Goal: Transaction & Acquisition: Purchase product/service

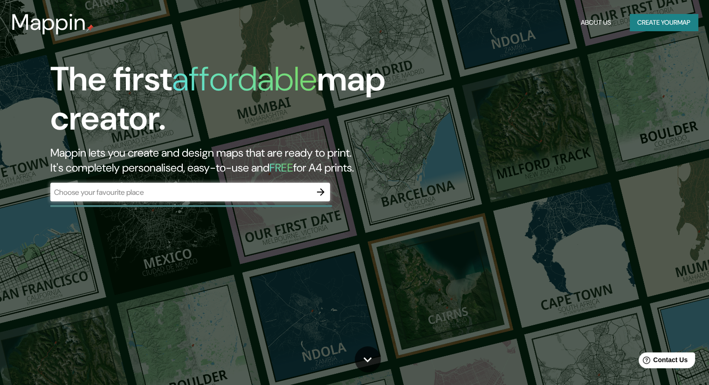
drag, startPoint x: 0, startPoint y: 0, endPoint x: 550, endPoint y: 136, distance: 567.0
click at [550, 136] on div "The first affordable map creator. Mappin lets you create and design maps that a…" at bounding box center [354, 192] width 709 height 385
click at [321, 193] on icon "button" at bounding box center [320, 192] width 11 height 11
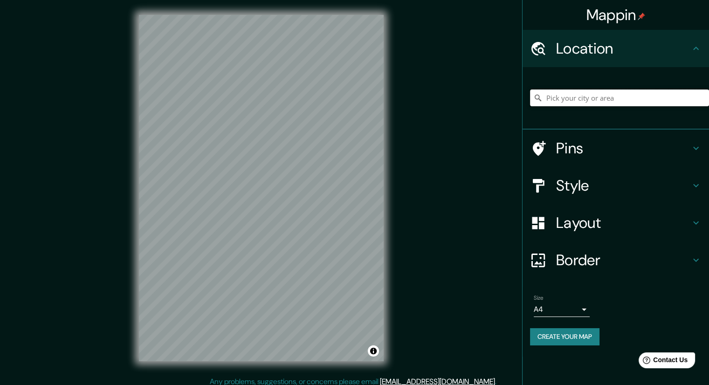
click at [599, 96] on input "Pick your city or area" at bounding box center [619, 98] width 179 height 17
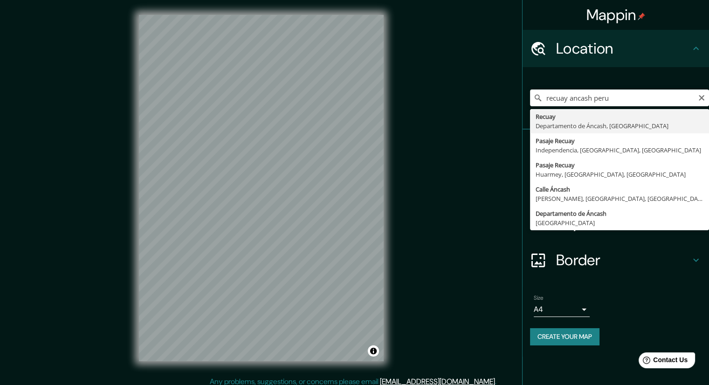
type input "Recuay, [GEOGRAPHIC_DATA], [GEOGRAPHIC_DATA]"
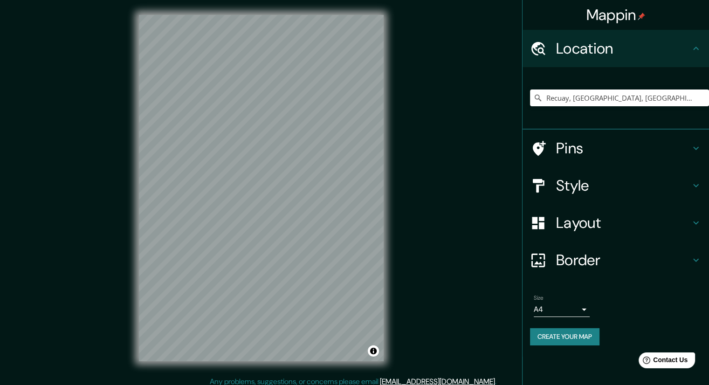
click at [346, 385] on html "Mappin Location [GEOGRAPHIC_DATA], [GEOGRAPHIC_DATA], [GEOGRAPHIC_DATA] Pins St…" at bounding box center [354, 192] width 709 height 385
click at [325, 362] on div "© Mapbox © OpenStreetMap Improve this map" at bounding box center [261, 188] width 275 height 376
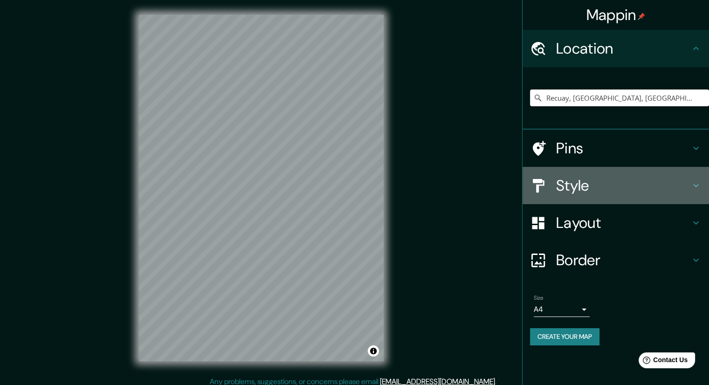
click at [593, 192] on h4 "Style" at bounding box center [623, 185] width 134 height 19
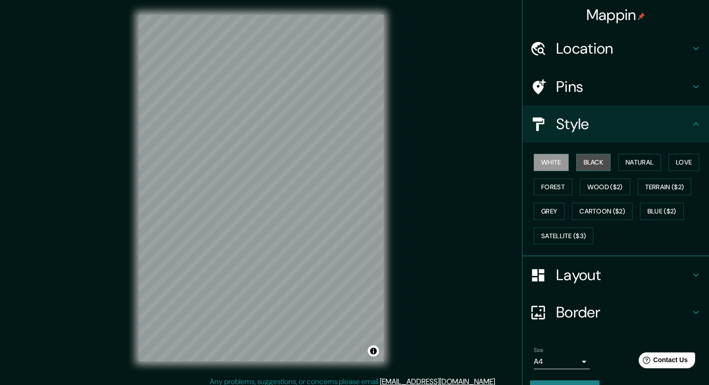
click at [593, 165] on button "Black" at bounding box center [594, 162] width 35 height 17
click at [633, 161] on button "Natural" at bounding box center [639, 162] width 43 height 17
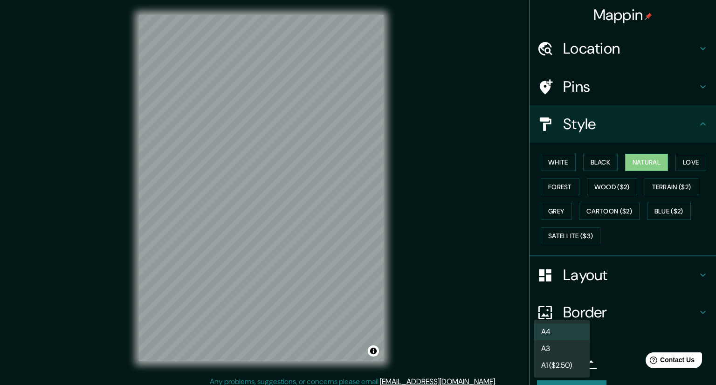
click at [576, 362] on body "Mappin Location [GEOGRAPHIC_DATA], [GEOGRAPHIC_DATA], [GEOGRAPHIC_DATA] Pins St…" at bounding box center [358, 192] width 716 height 385
click at [558, 354] on li "A3" at bounding box center [562, 348] width 56 height 17
type input "a4"
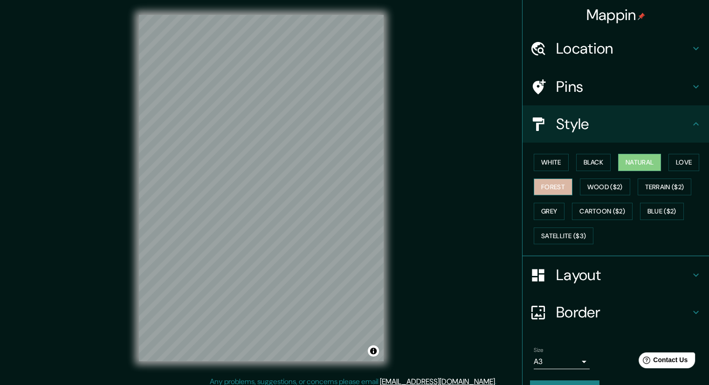
click at [540, 183] on button "Forest" at bounding box center [553, 187] width 39 height 17
click at [540, 207] on button "Grey" at bounding box center [549, 211] width 31 height 17
click at [648, 164] on button "Natural" at bounding box center [639, 162] width 43 height 17
click at [683, 163] on button "Love" at bounding box center [684, 162] width 31 height 17
click at [644, 166] on button "Natural" at bounding box center [639, 162] width 43 height 17
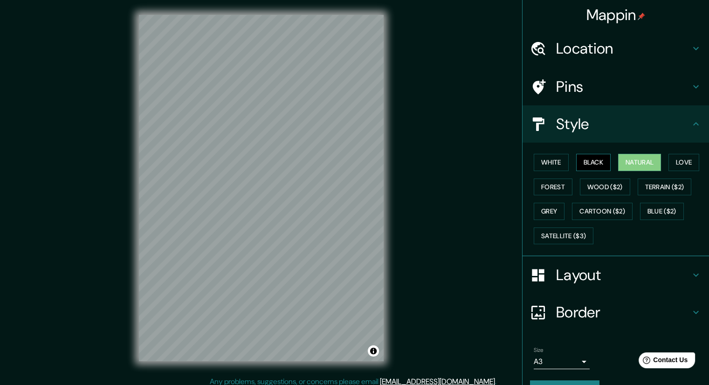
click at [585, 163] on button "Black" at bounding box center [594, 162] width 35 height 17
click at [538, 188] on button "Forest" at bounding box center [553, 187] width 39 height 17
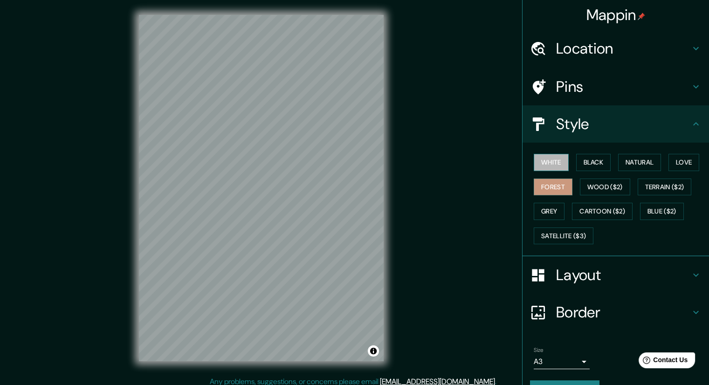
click at [543, 163] on button "White" at bounding box center [551, 162] width 35 height 17
click at [598, 163] on button "Black" at bounding box center [594, 162] width 35 height 17
click at [677, 166] on button "Love" at bounding box center [684, 162] width 31 height 17
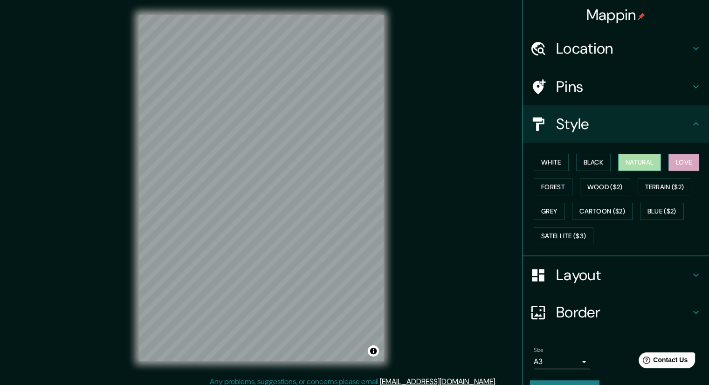
click at [651, 166] on button "Natural" at bounding box center [639, 162] width 43 height 17
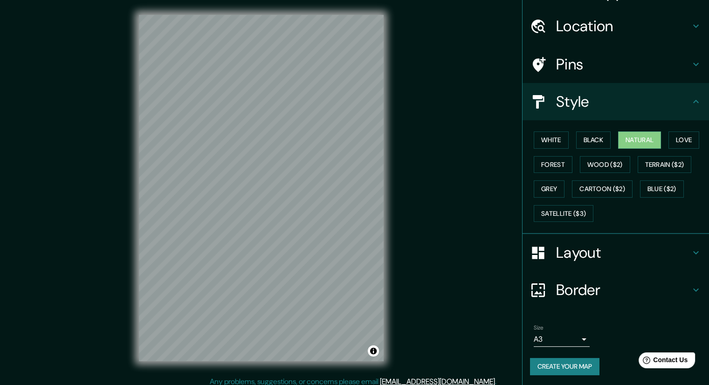
click at [561, 364] on button "Create your map" at bounding box center [564, 366] width 69 height 17
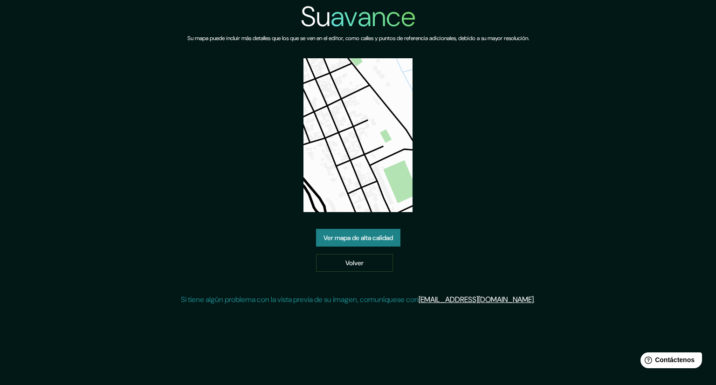
click at [444, 130] on div "Su avance Su mapa puede incluir más detalles que los que se ven en el editor, c…" at bounding box center [358, 156] width 354 height 313
click at [367, 152] on img at bounding box center [358, 135] width 109 height 154
click at [338, 236] on font "Ver mapa de alta calidad" at bounding box center [358, 238] width 69 height 8
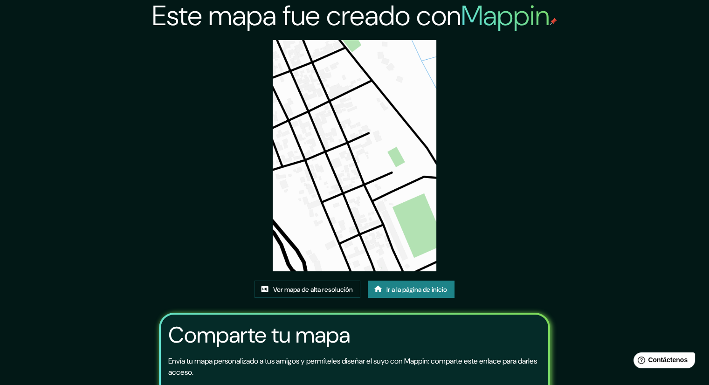
scroll to position [0, 0]
click at [345, 157] on img at bounding box center [354, 156] width 163 height 231
